Goal: Navigation & Orientation: Find specific page/section

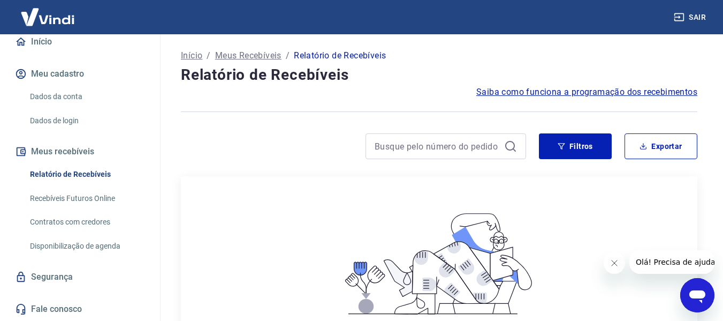
click at [37, 41] on link "Início" at bounding box center [80, 42] width 134 height 24
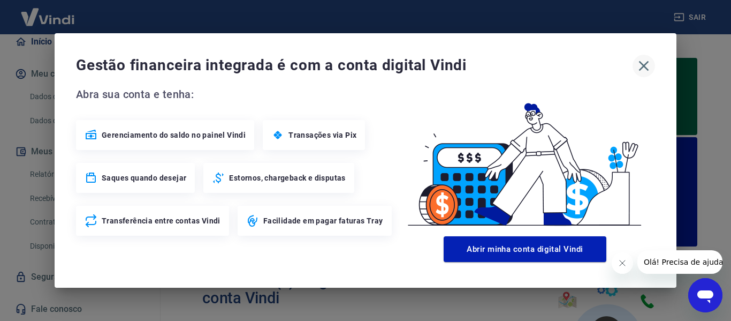
click at [645, 63] on icon "button" at bounding box center [643, 65] width 17 height 17
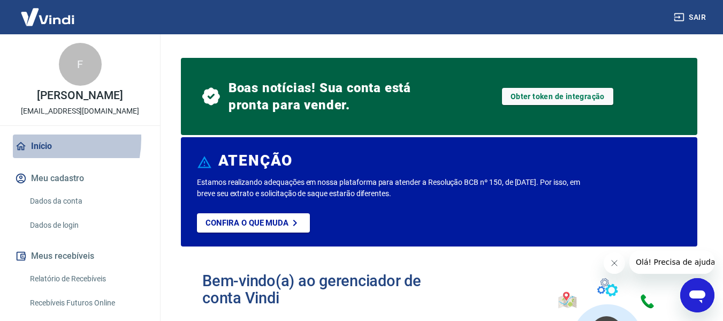
click at [31, 150] on link "Início" at bounding box center [80, 146] width 134 height 24
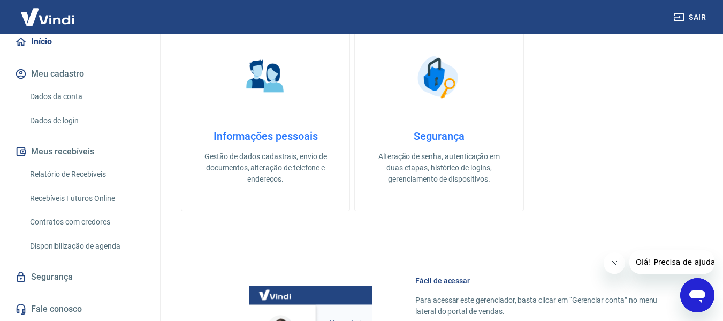
scroll to position [748, 0]
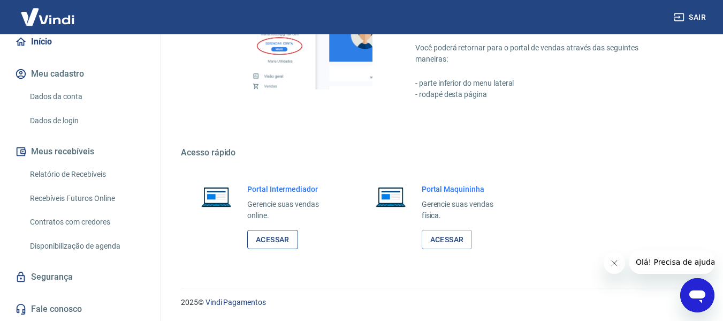
click at [264, 241] on link "Acessar" at bounding box center [272, 240] width 51 height 20
